Goal: Task Accomplishment & Management: Use online tool/utility

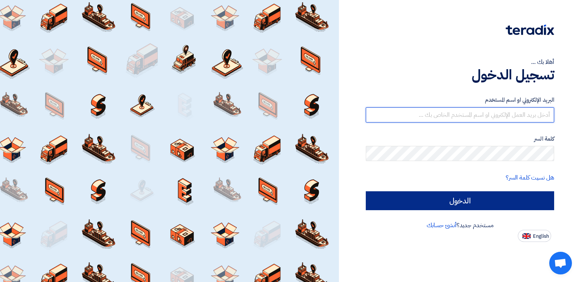
type input "[EMAIL_ADDRESS][DOMAIN_NAME]"
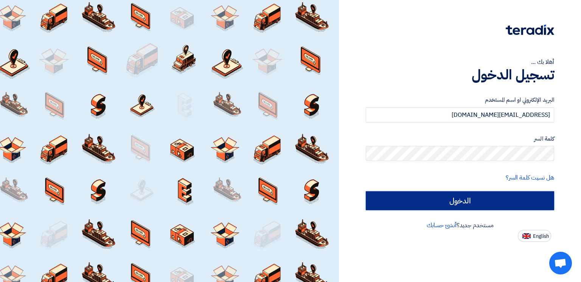
click at [444, 197] on input "الدخول" at bounding box center [460, 201] width 189 height 19
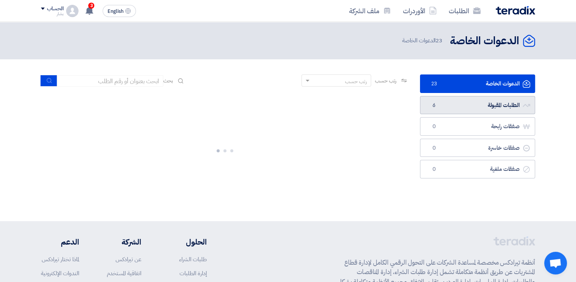
click at [457, 103] on link "الطلبات المقبولة الطلبات المقبولة 6" at bounding box center [477, 105] width 115 height 19
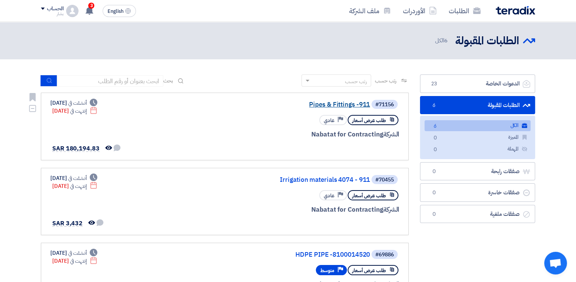
click at [347, 104] on link "Pipes & Fittings -911" at bounding box center [293, 104] width 151 height 7
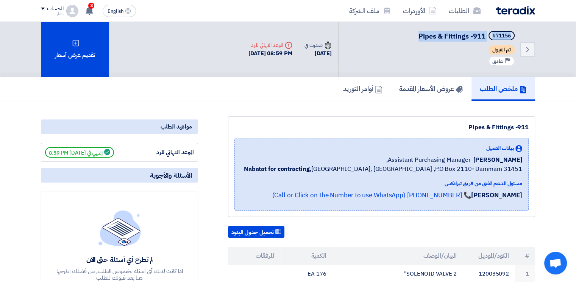
drag, startPoint x: 418, startPoint y: 35, endPoint x: 518, endPoint y: 34, distance: 99.9
click at [518, 34] on div "Back #71156 Pipes & Fittings -911 تم القبول Priority عادي" at bounding box center [436, 49] width 197 height 55
copy h5 "#71156 Pipes & Fittings -911"
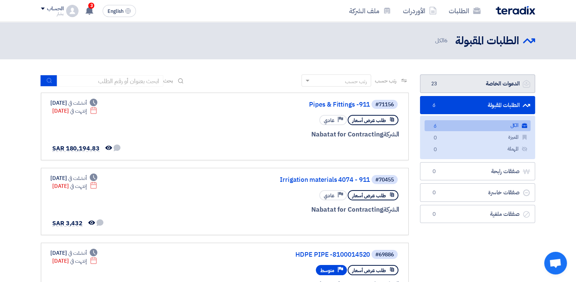
click at [491, 84] on link "الدعوات الخاصة الدعوات الخاصة 23" at bounding box center [477, 84] width 115 height 19
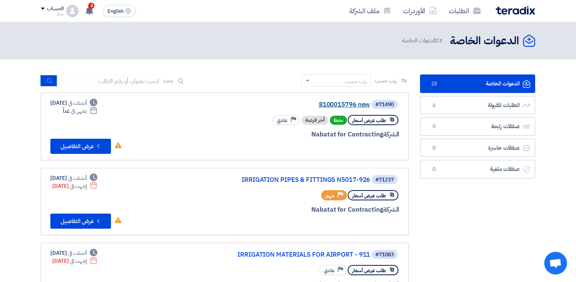
click at [334, 105] on link "8100015796 new" at bounding box center [293, 104] width 151 height 7
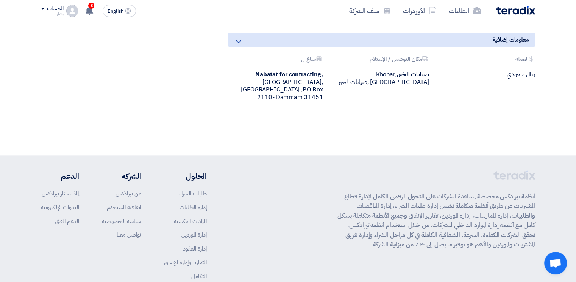
scroll to position [885, 0]
